Goal: Find specific page/section: Find specific page/section

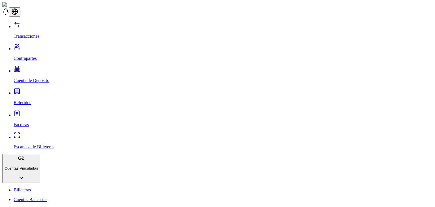
click at [28, 56] on p "Contrapartes" at bounding box center [224, 58] width 420 height 5
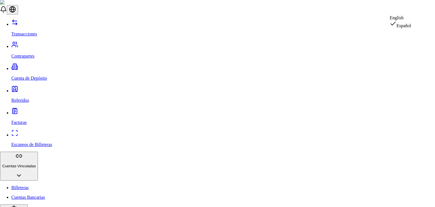
click at [404, 20] on div "English" at bounding box center [401, 17] width 22 height 5
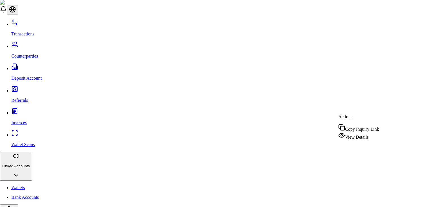
click at [355, 137] on span "View Details" at bounding box center [357, 137] width 24 height 5
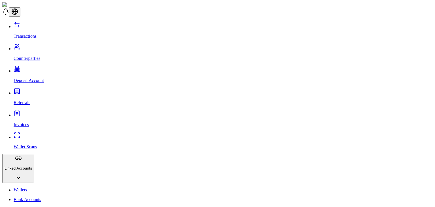
scroll to position [21, 0]
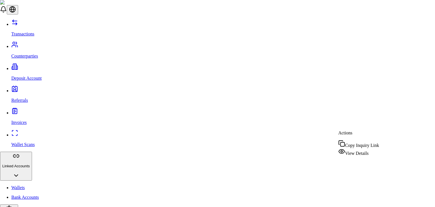
click at [358, 152] on span "View Details" at bounding box center [357, 153] width 24 height 5
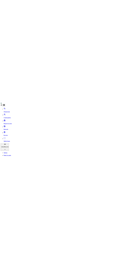
scroll to position [55, 0]
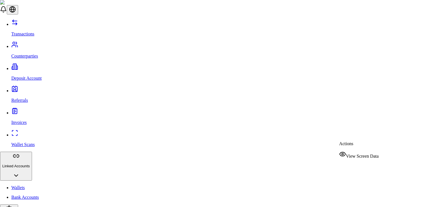
click at [367, 154] on span "View Screen Data" at bounding box center [362, 156] width 33 height 5
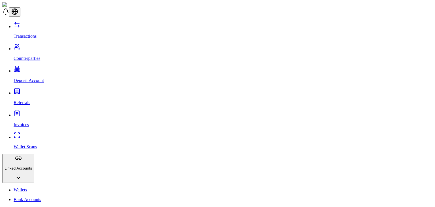
click at [33, 187] on link "Wallets" at bounding box center [224, 189] width 420 height 5
click at [36, 46] on link "Counterparties" at bounding box center [224, 53] width 420 height 15
drag, startPoint x: 35, startPoint y: 185, endPoint x: 34, endPoint y: 194, distance: 9.1
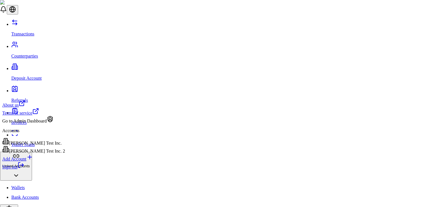
click at [51, 154] on div "[PERSON_NAME] Test Inc. 2" at bounding box center [33, 150] width 63 height 8
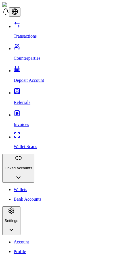
click at [33, 78] on p "Deposit Account" at bounding box center [64, 80] width 101 height 5
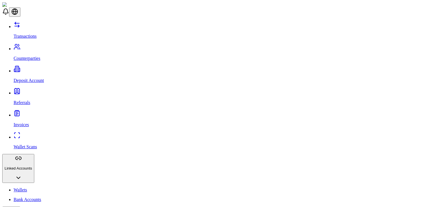
drag, startPoint x: 326, startPoint y: 94, endPoint x: 306, endPoint y: 120, distance: 33.8
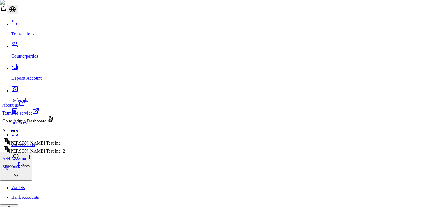
click at [41, 146] on div "[PERSON_NAME] Test Inc." at bounding box center [33, 142] width 63 height 8
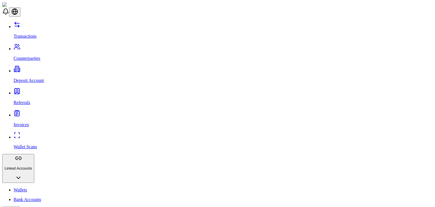
click at [44, 135] on link "Wallet Scans" at bounding box center [224, 142] width 420 height 15
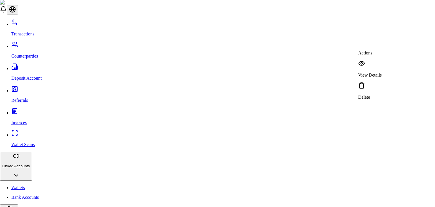
click at [380, 60] on div "View Details" at bounding box center [371, 69] width 24 height 18
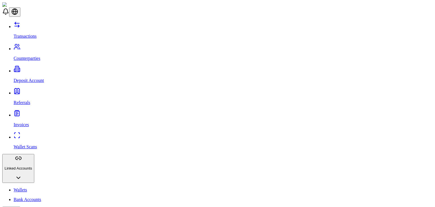
scroll to position [84, 0]
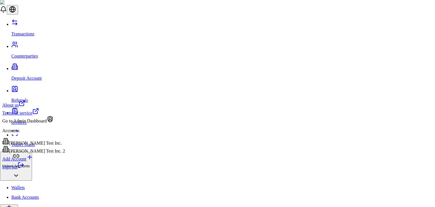
click at [24, 169] on link "Sign out" at bounding box center [13, 166] width 22 height 5
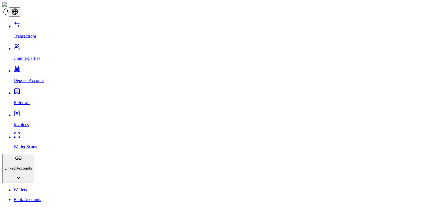
click at [24, 113] on link "Invoices" at bounding box center [224, 120] width 420 height 15
click at [19, 122] on p "Invoices" at bounding box center [224, 124] width 420 height 5
click at [33, 34] on p "Transactions" at bounding box center [224, 36] width 420 height 5
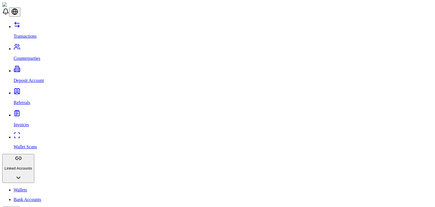
click at [41, 113] on link "Invoices" at bounding box center [224, 120] width 420 height 15
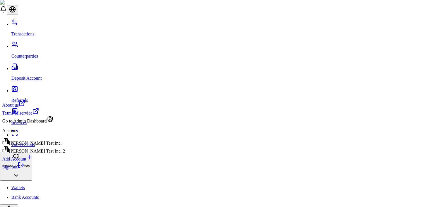
click at [24, 169] on link "Sign out" at bounding box center [13, 166] width 22 height 5
